Goal: Information Seeking & Learning: Learn about a topic

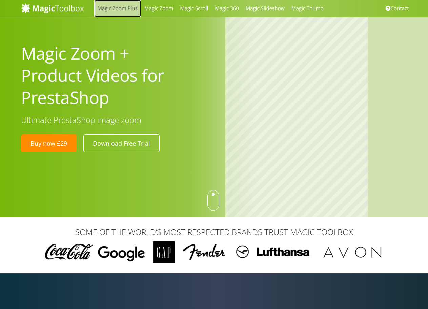
click at [128, 9] on link "Magic Zoom Plus" at bounding box center [117, 8] width 47 height 17
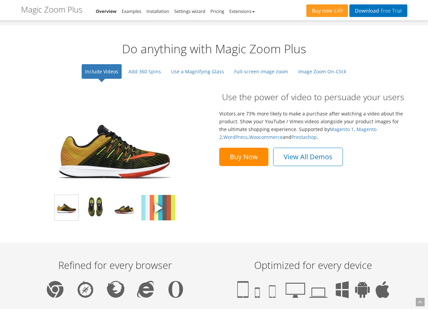
scroll to position [481, 0]
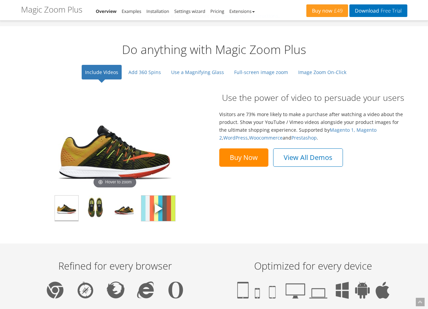
click at [166, 201] on img at bounding box center [158, 207] width 34 height 25
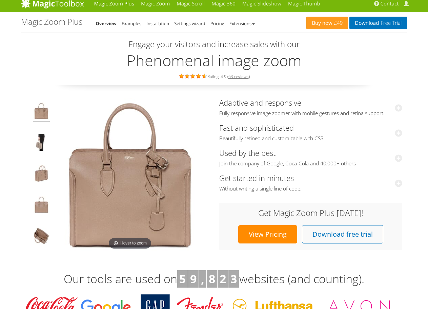
scroll to position [0, 0]
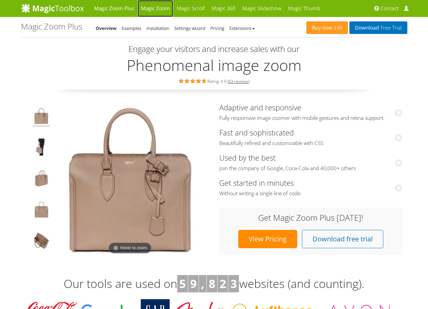
click at [156, 11] on link "Magic Zoom" at bounding box center [156, 8] width 36 height 17
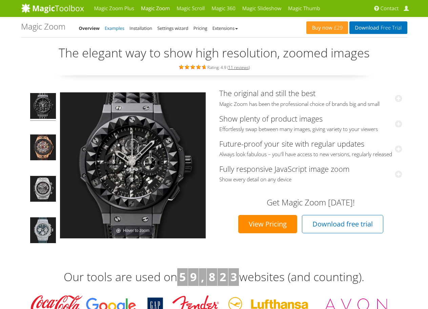
click at [112, 29] on link "Examples" at bounding box center [115, 28] width 20 height 6
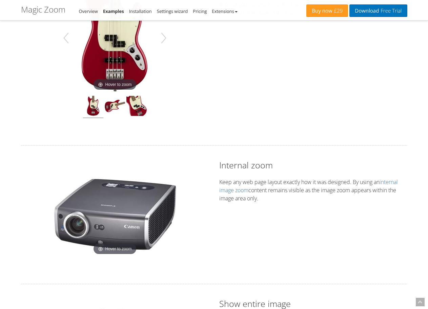
scroll to position [275, 0]
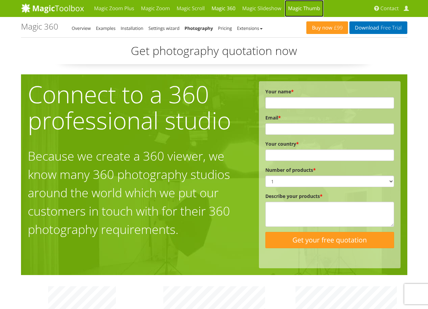
click at [308, 9] on link "Magic Thumb" at bounding box center [304, 8] width 39 height 17
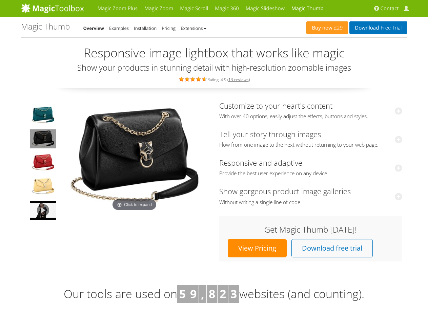
click at [40, 132] on img at bounding box center [43, 138] width 26 height 19
click at [48, 201] on img at bounding box center [43, 209] width 26 height 19
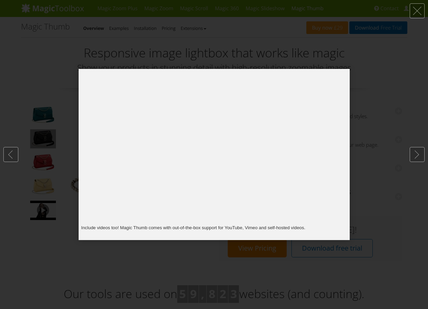
click at [373, 86] on div at bounding box center [214, 154] width 428 height 309
